Goal: Complete application form

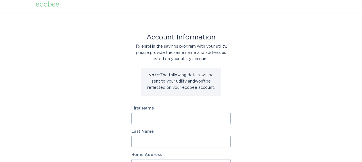
scroll to position [5, 0]
click at [168, 108] on label "First Name" at bounding box center [180, 108] width 99 height 4
click at [168, 112] on input "First Name" at bounding box center [180, 117] width 99 height 11
click at [167, 112] on input "First Name" at bounding box center [180, 117] width 99 height 11
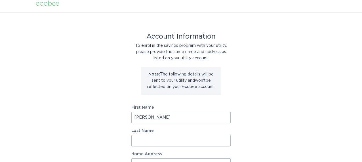
type input "[PERSON_NAME]"
type input "f"
type input "[PERSON_NAME]"
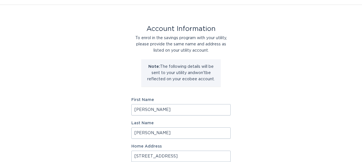
type input "[STREET_ADDRESS]"
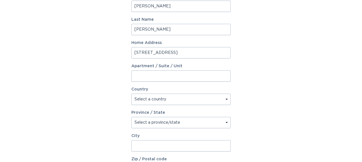
scroll to position [118, 0]
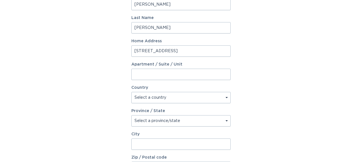
select select "US"
click at [148, 121] on select "Select a province/state [US_STATE] [US_STATE] [US_STATE] [US_STATE] [US_STATE] …" at bounding box center [180, 120] width 99 height 11
select select "SC"
click at [131, 115] on select "Select a province/state [US_STATE] [US_STATE] [US_STATE] [US_STATE] [US_STATE] …" at bounding box center [180, 120] width 99 height 11
click at [154, 140] on input "City" at bounding box center [180, 143] width 99 height 11
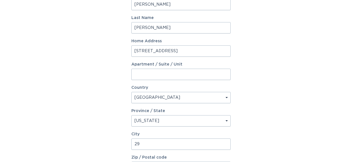
type input "2"
type input "[GEOGRAPHIC_DATA]"
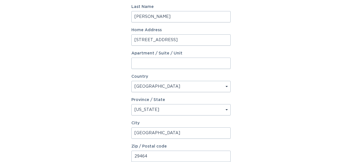
type input "29464"
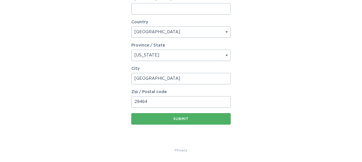
click at [190, 119] on div "Submit" at bounding box center [181, 118] width 94 height 3
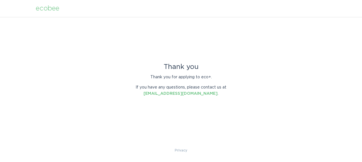
scroll to position [0, 0]
click at [190, 119] on div "Thank you Thank you for applying to eco+. If you have any questions, please con…" at bounding box center [181, 82] width 362 height 130
